Goal: Find specific page/section: Find specific page/section

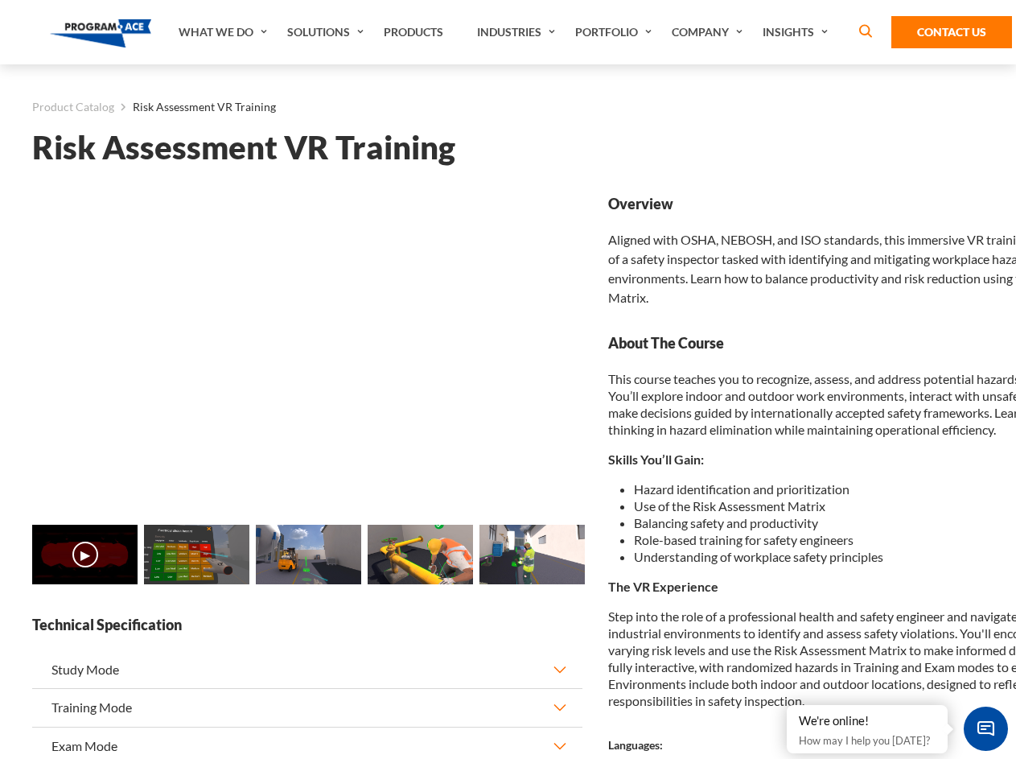
click at [328, 32] on link "Solutions" at bounding box center [327, 32] width 97 height 64
click at [0, 0] on div "AI & Computer Vision Solutions Computer Vision Quality Control AI tools for fas…" at bounding box center [0, 0] width 0 height 0
click at [0, 0] on div "AI & Computer Vision Solutions Virtual Training Solutions Virtual Tour Solution…" at bounding box center [0, 0] width 0 height 0
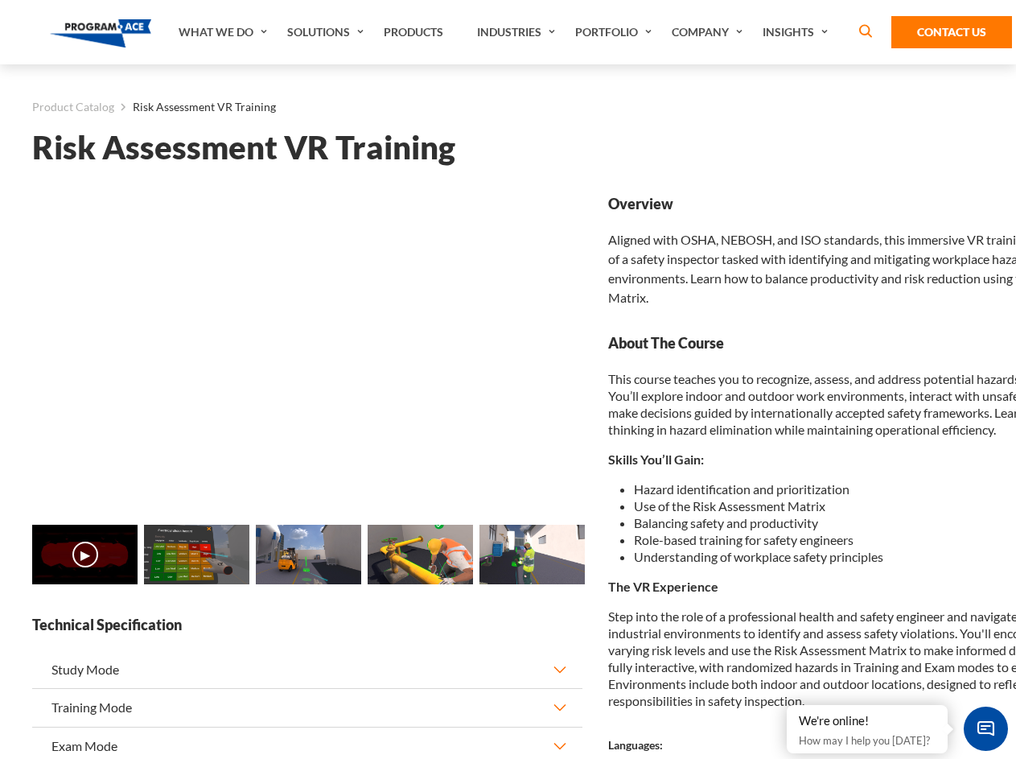
click at [0, 0] on div "AI & Computer Vision Solutions Virtual Training Solutions Virtual Tour Solution…" at bounding box center [0, 0] width 0 height 0
click at [0, 0] on div "AI & Computer Vision Solutions Computer Vision Quality Control AI tools for fas…" at bounding box center [0, 0] width 0 height 0
